Goal: Find specific page/section: Find specific page/section

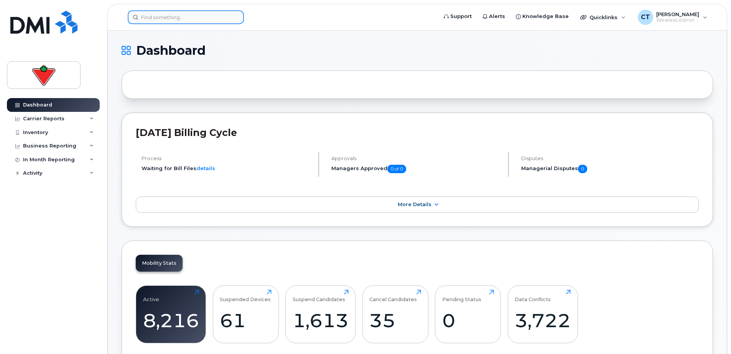
click at [157, 17] on input at bounding box center [186, 17] width 116 height 14
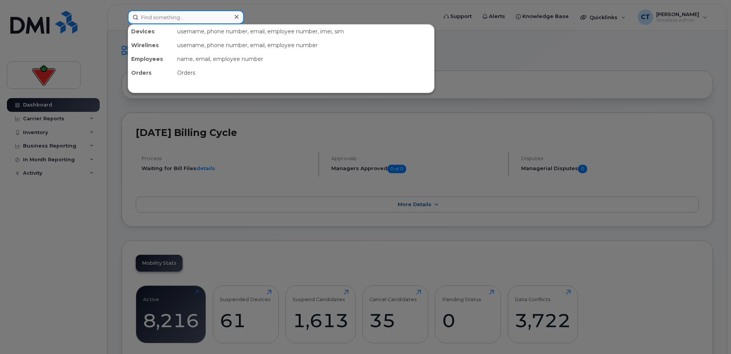
paste input "[PERSON_NAME]"
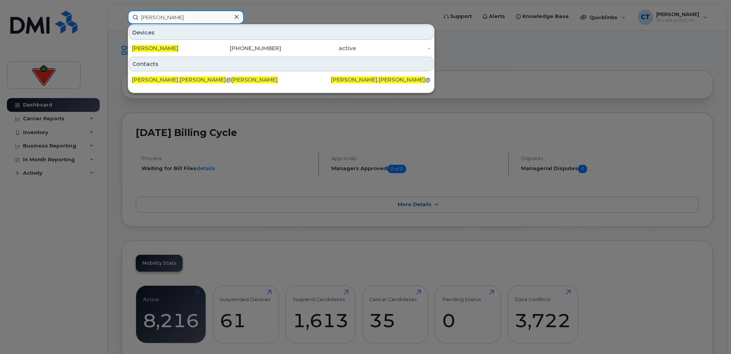
type input "[PERSON_NAME]"
click at [191, 48] on div "[PERSON_NAME]" at bounding box center [169, 48] width 75 height 8
